Goal: Information Seeking & Learning: Learn about a topic

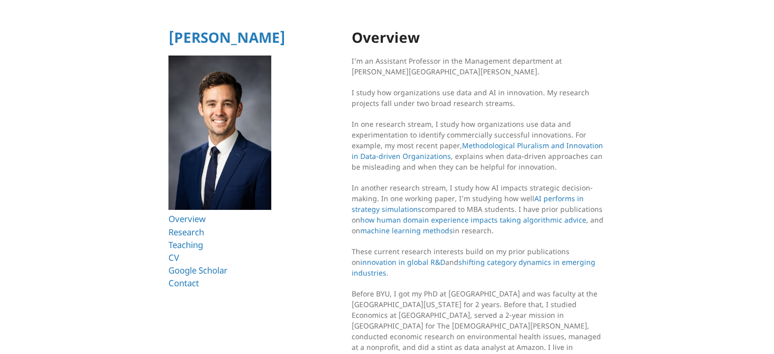
drag, startPoint x: 350, startPoint y: 95, endPoint x: 636, endPoint y: 166, distance: 294.3
click at [636, 166] on html "[PERSON_NAME] Overview Research Teaching CV Google Scholar Contact Overview I’m…" at bounding box center [387, 215] width 774 height 430
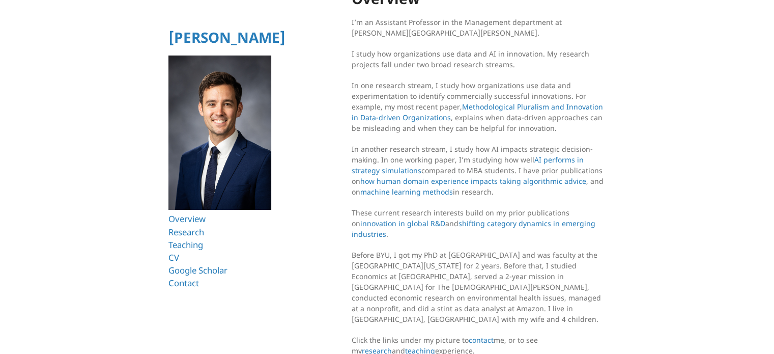
scroll to position [65, 0]
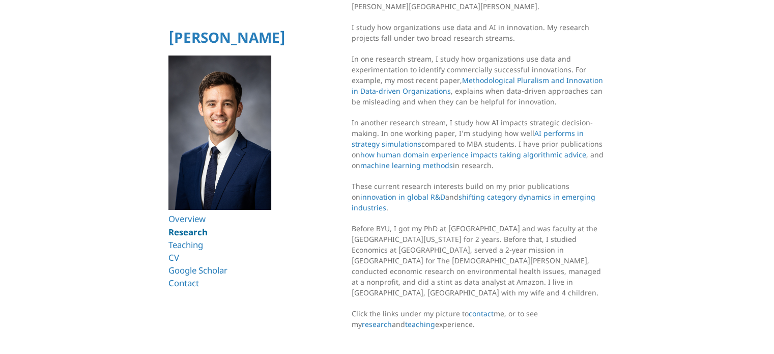
click at [181, 234] on link "Research" at bounding box center [187, 232] width 39 height 12
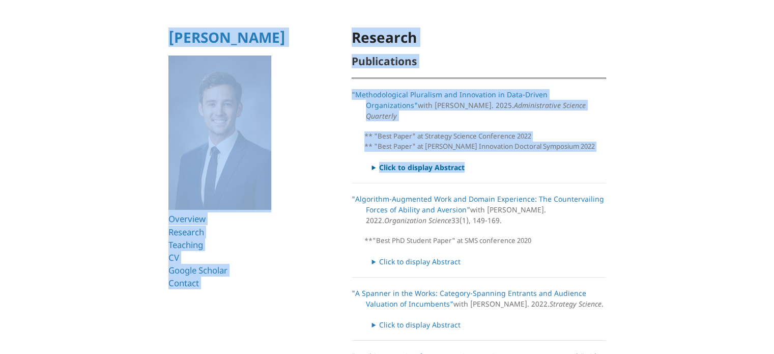
drag, startPoint x: 607, startPoint y: 138, endPoint x: 592, endPoint y: 160, distance: 26.8
click at [592, 162] on summary "Click to display Abstract" at bounding box center [489, 167] width 234 height 11
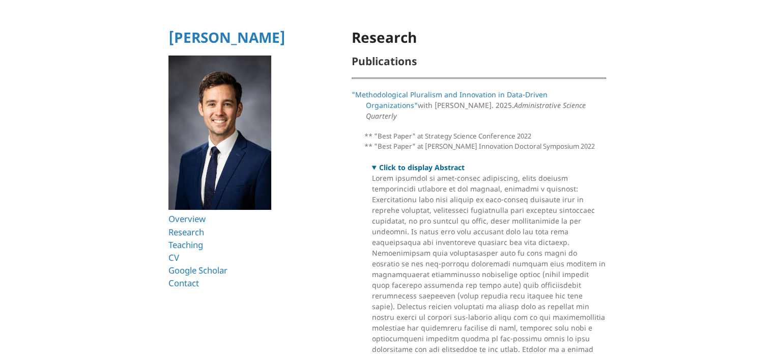
click at [597, 162] on summary "Click to display Abstract" at bounding box center [489, 167] width 234 height 11
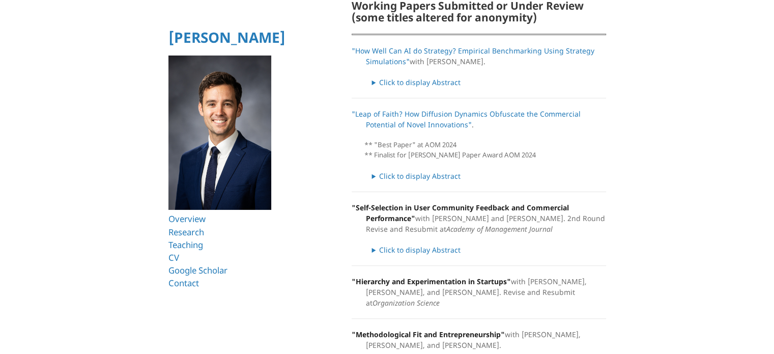
scroll to position [611, 0]
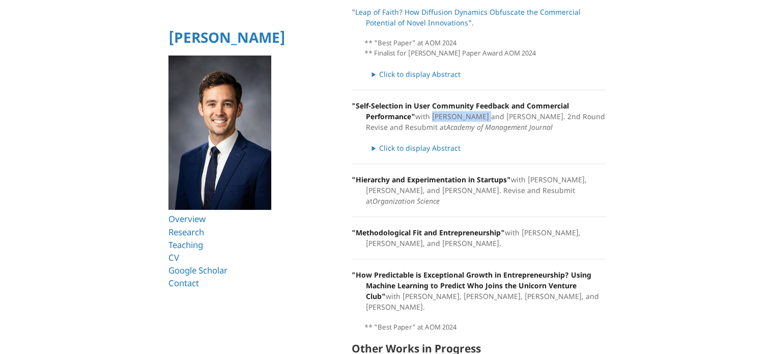
drag, startPoint x: 483, startPoint y: 105, endPoint x: 432, endPoint y: 106, distance: 50.4
click at [432, 106] on p ""Self-Selection in User Community Feedback and Commercial Performance" with Ror…" at bounding box center [479, 116] width 255 height 32
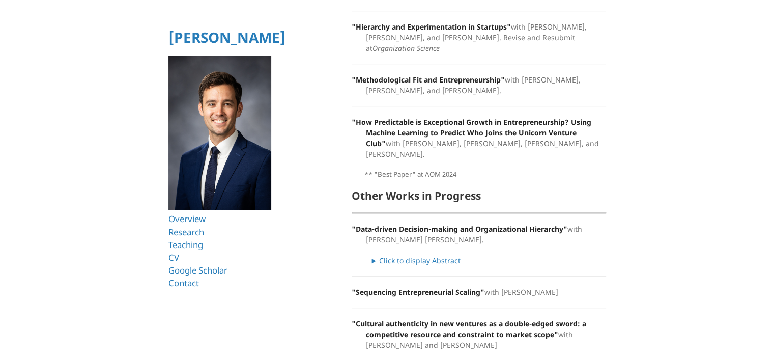
scroll to position [773, 0]
